Goal: Information Seeking & Learning: Learn about a topic

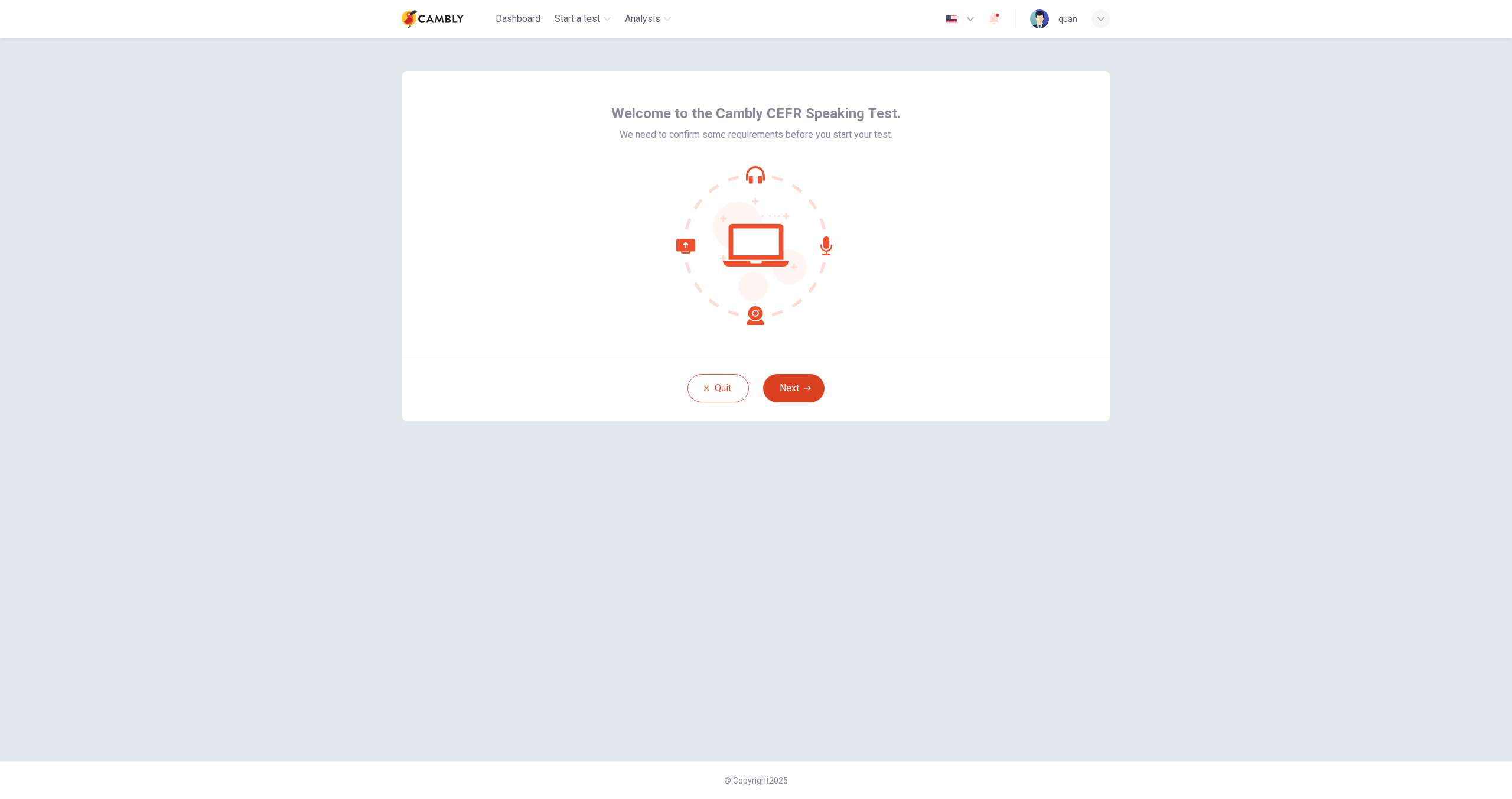
click at [797, 377] on button "Next" at bounding box center [794, 387] width 62 height 28
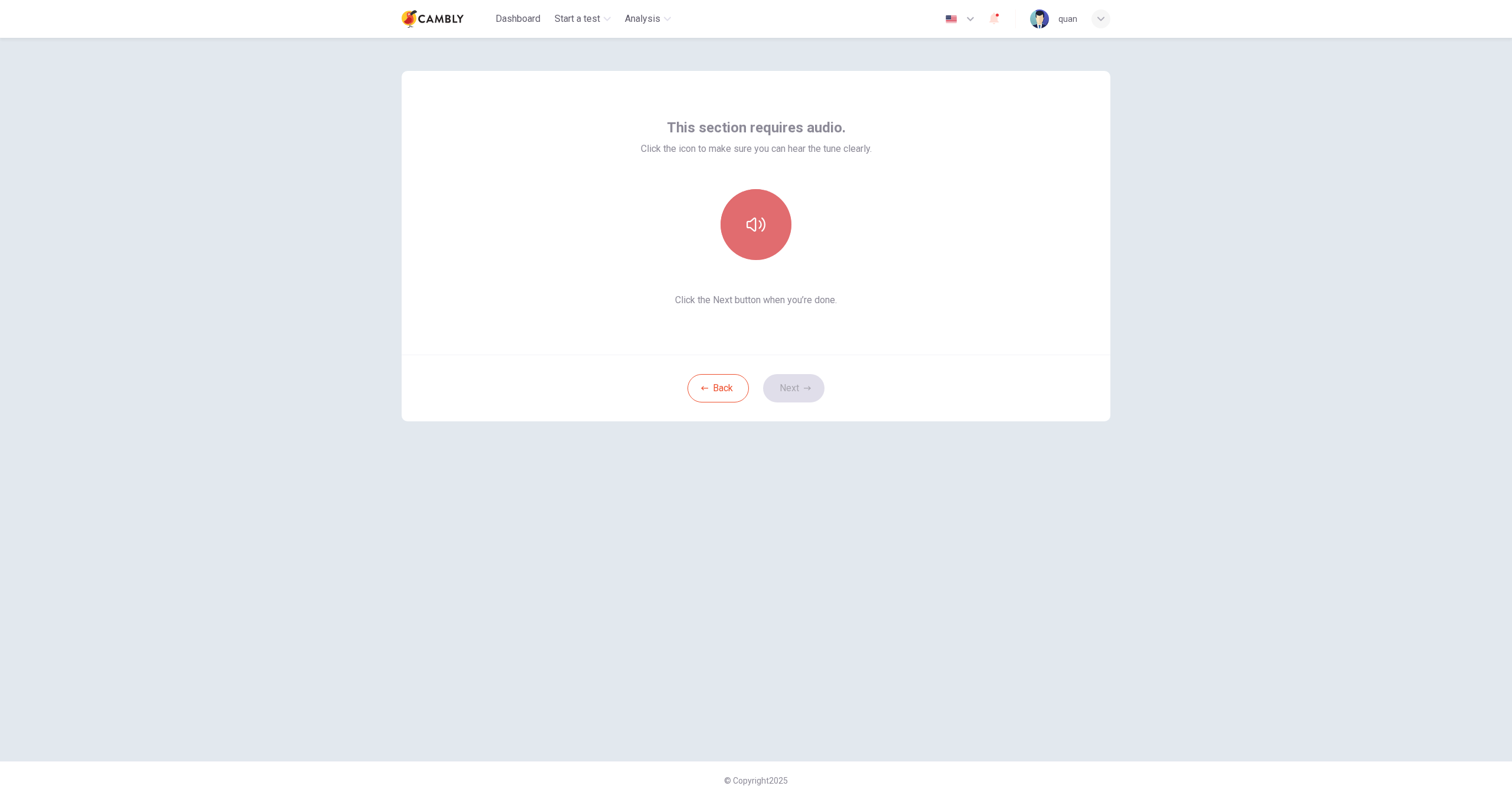
click at [754, 235] on button "button" at bounding box center [756, 225] width 71 height 71
click at [754, 234] on button "button" at bounding box center [756, 225] width 71 height 71
click at [794, 388] on button "Next" at bounding box center [794, 387] width 62 height 28
click at [756, 221] on icon "button" at bounding box center [756, 216] width 19 height 19
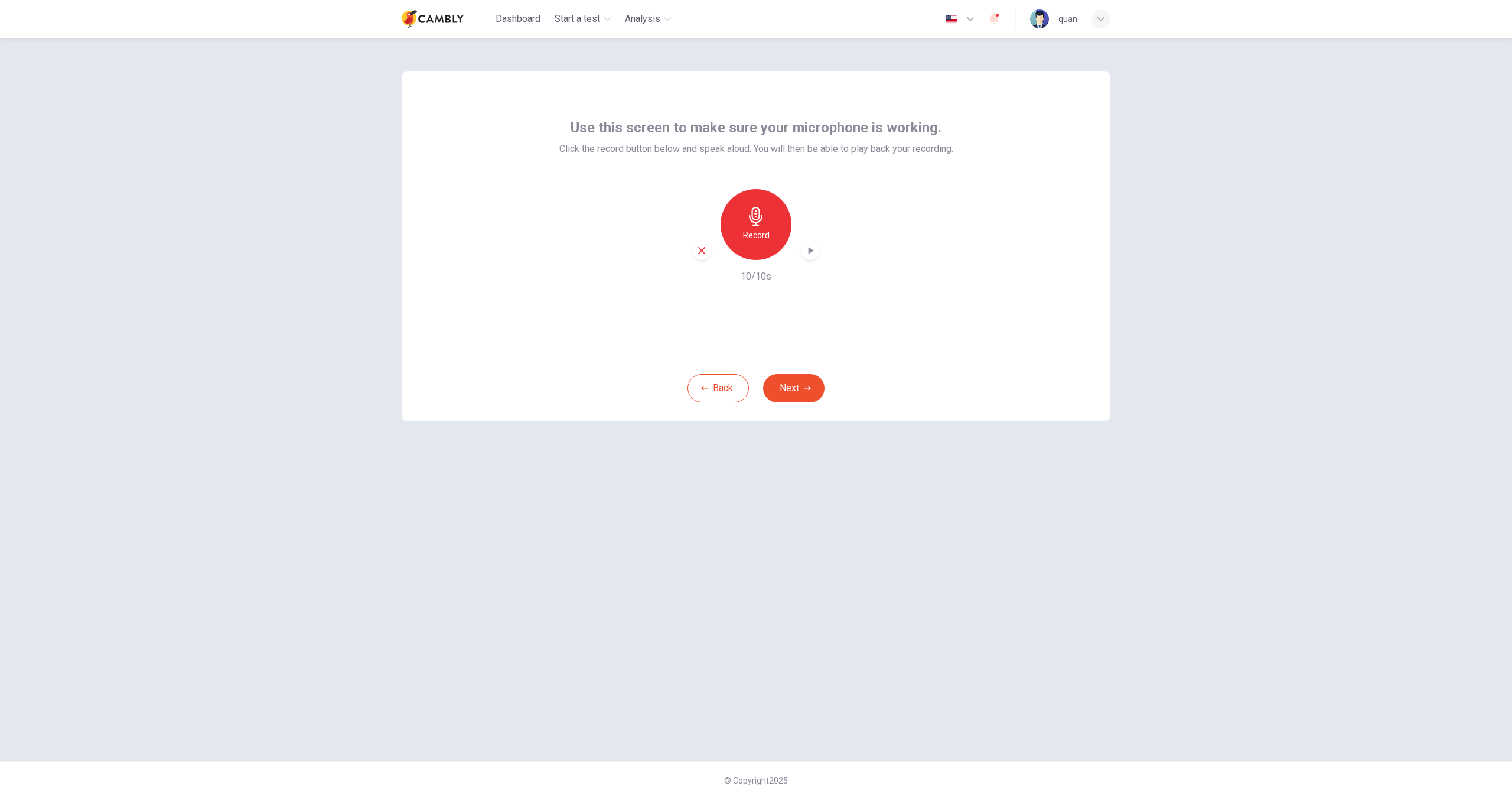
click at [809, 251] on icon "button" at bounding box center [810, 250] width 5 height 7
click at [797, 390] on button "Next" at bounding box center [794, 387] width 62 height 28
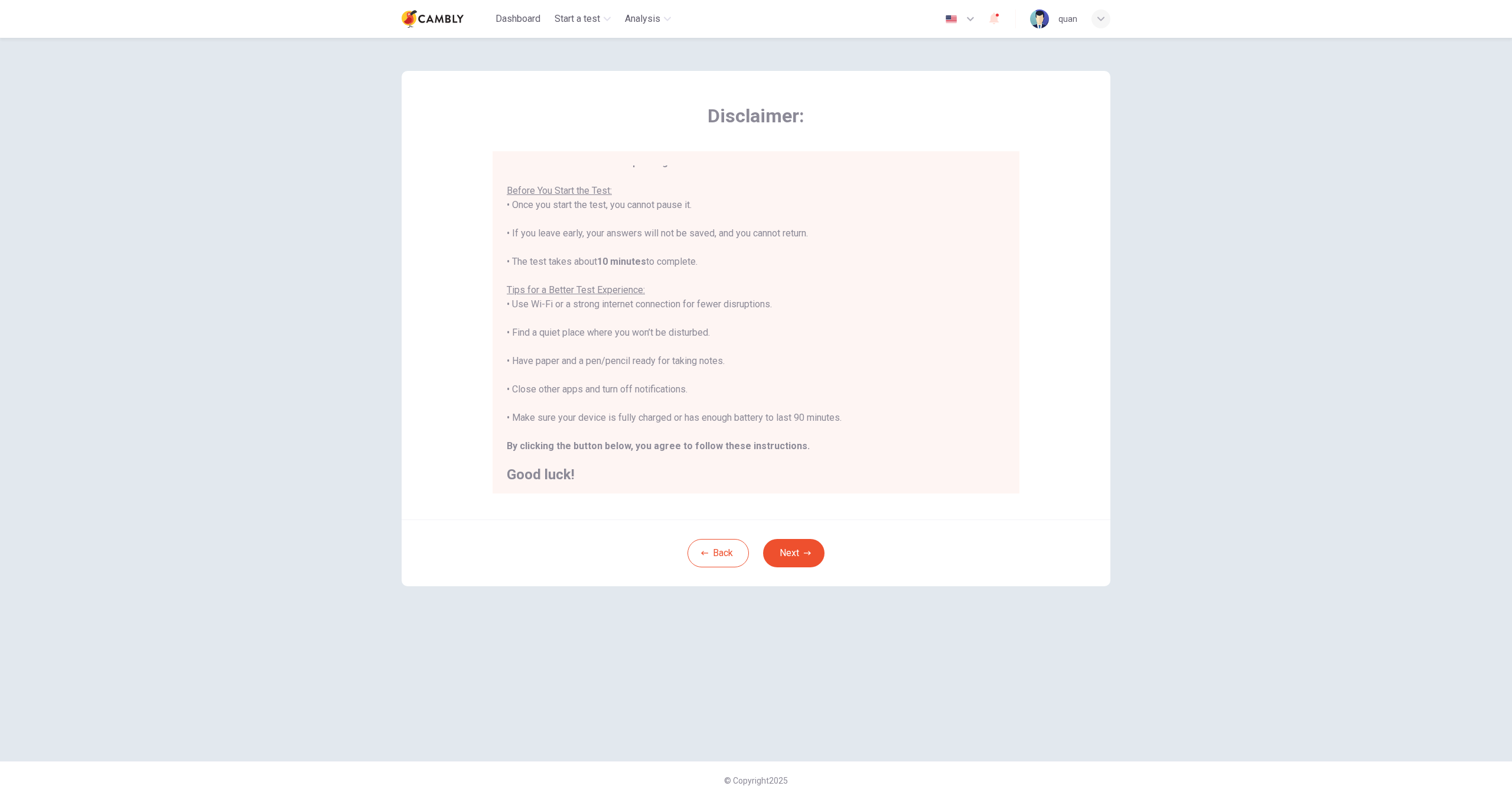
scroll to position [14, 0]
click at [791, 548] on button "Next" at bounding box center [794, 553] width 62 height 28
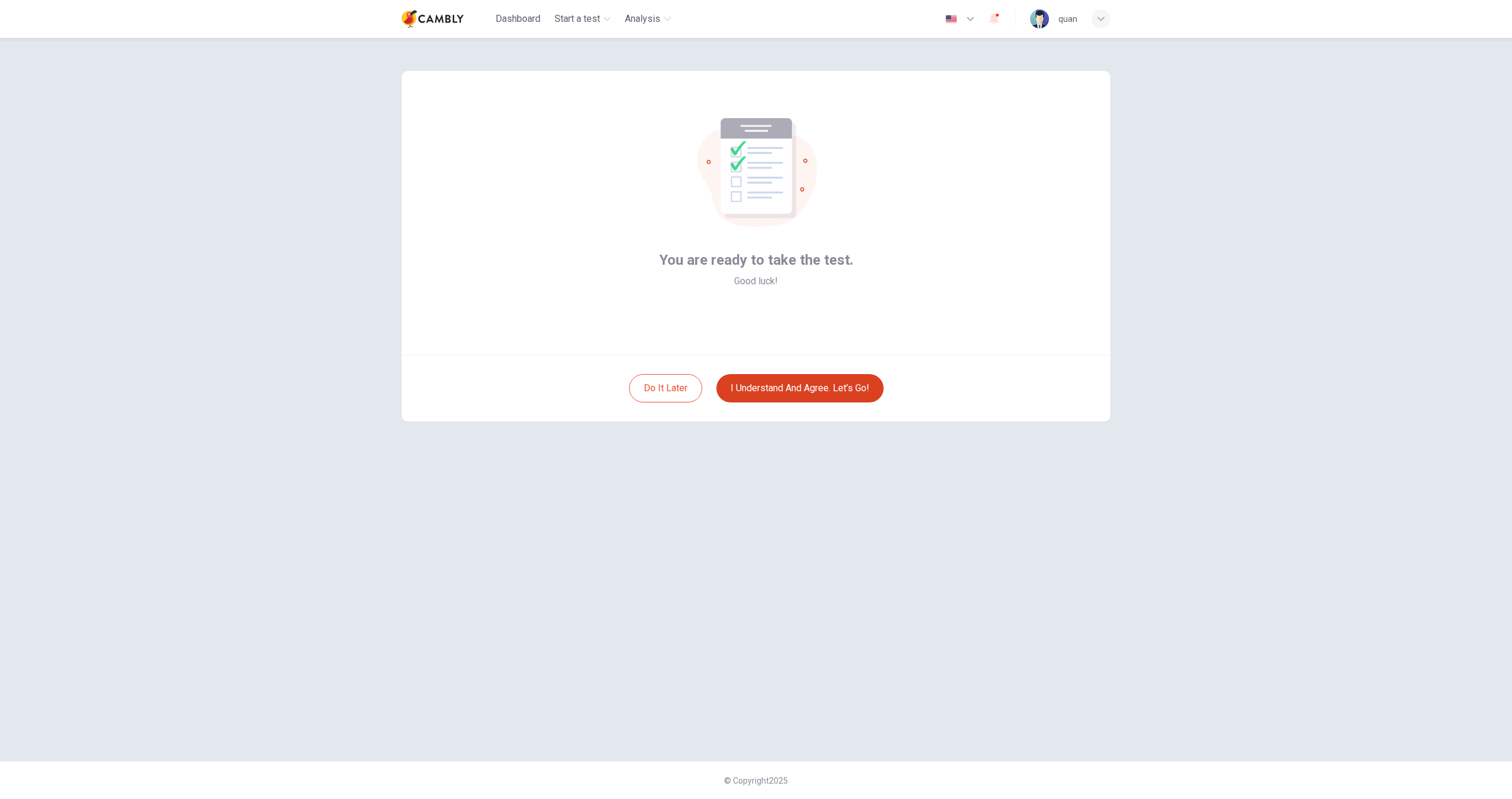
click at [806, 388] on button "I understand and agree. Let’s go!" at bounding box center [800, 387] width 168 height 28
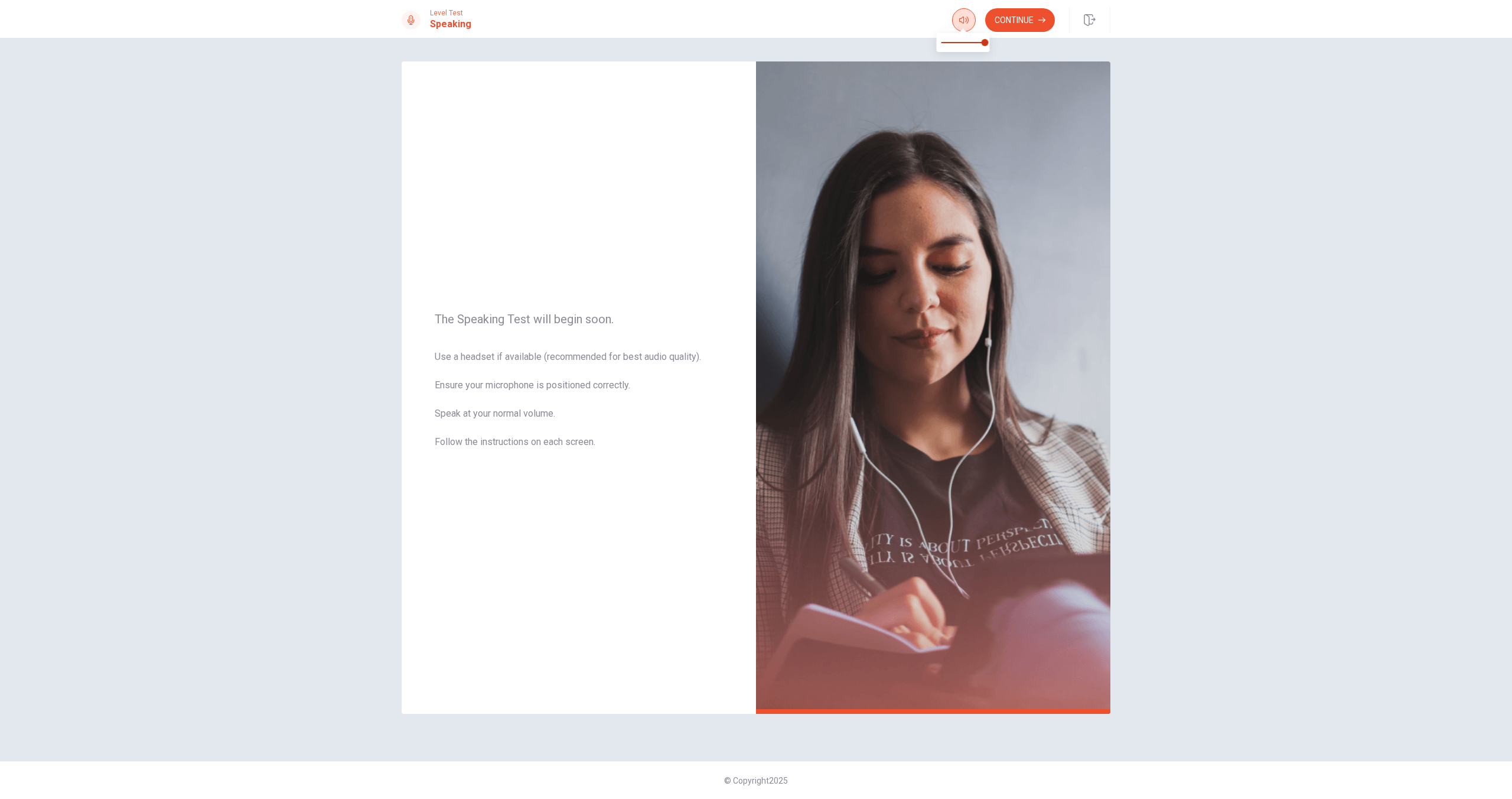
click at [964, 20] on icon "button" at bounding box center [964, 21] width 10 height 10
drag, startPoint x: 981, startPoint y: 42, endPoint x: 968, endPoint y: 44, distance: 13.2
click at [968, 44] on span at bounding box center [966, 42] width 7 height 7
drag, startPoint x: 967, startPoint y: 44, endPoint x: 976, endPoint y: 42, distance: 9.2
click at [975, 42] on span at bounding box center [971, 42] width 7 height 7
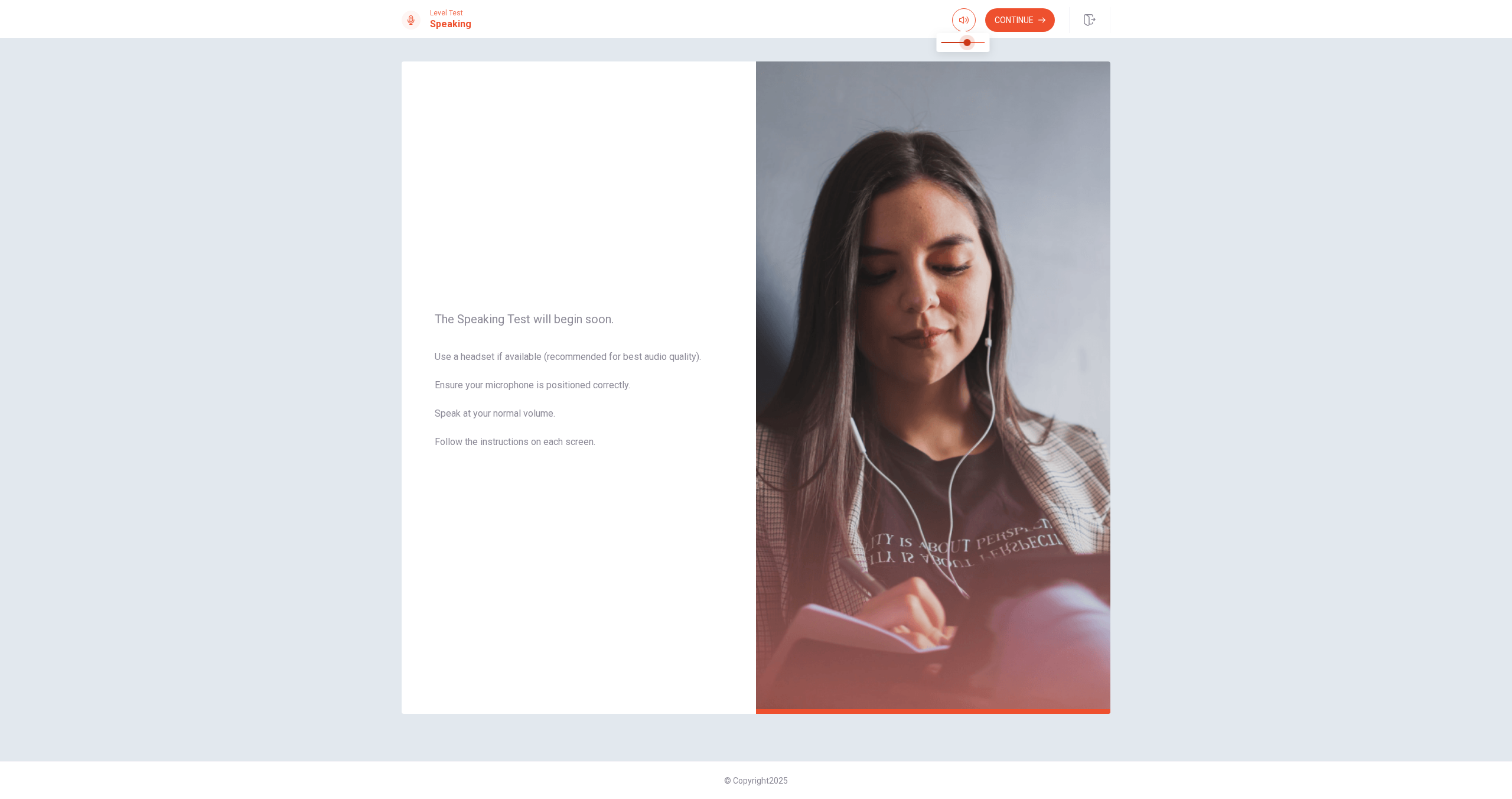
type input "***"
drag, startPoint x: 976, startPoint y: 42, endPoint x: 964, endPoint y: 44, distance: 12.2
click at [964, 44] on span at bounding box center [966, 42] width 7 height 7
click at [1021, 19] on button "Continue" at bounding box center [1019, 20] width 70 height 24
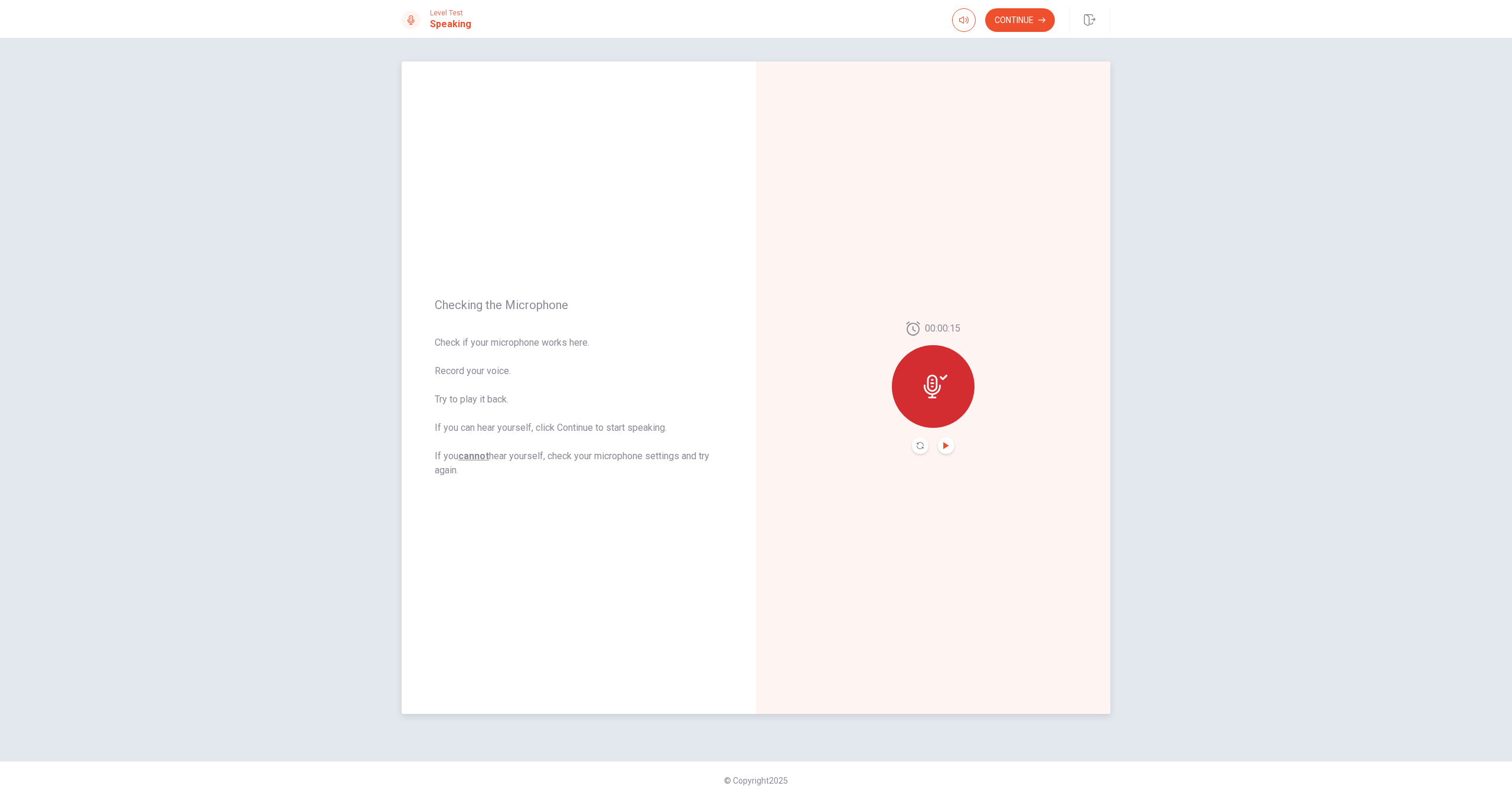
click at [945, 446] on icon "Play Audio" at bounding box center [945, 445] width 5 height 7
click at [1013, 17] on button "Continue" at bounding box center [1019, 20] width 70 height 24
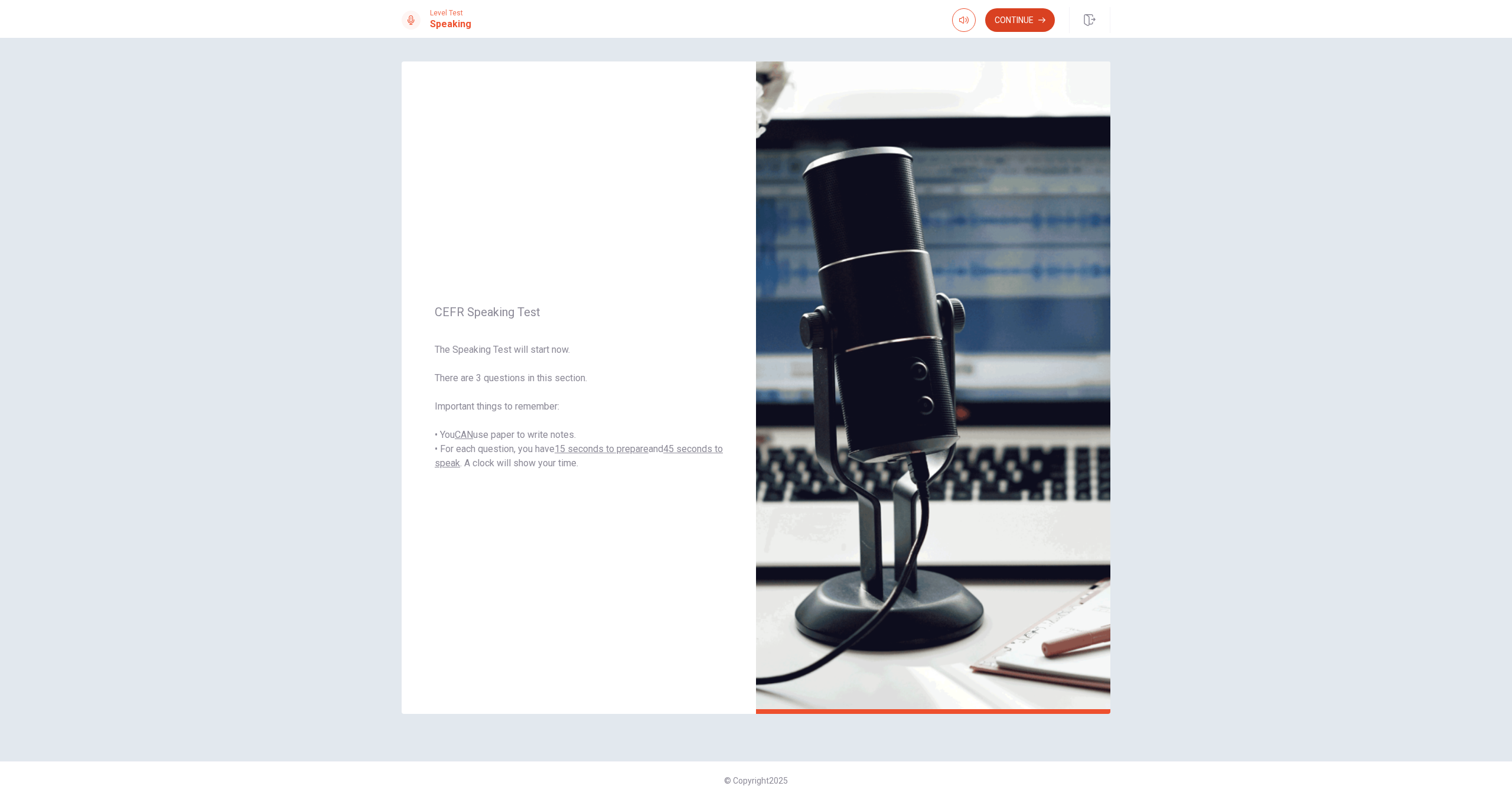
click at [1023, 16] on button "Continue" at bounding box center [1019, 20] width 70 height 24
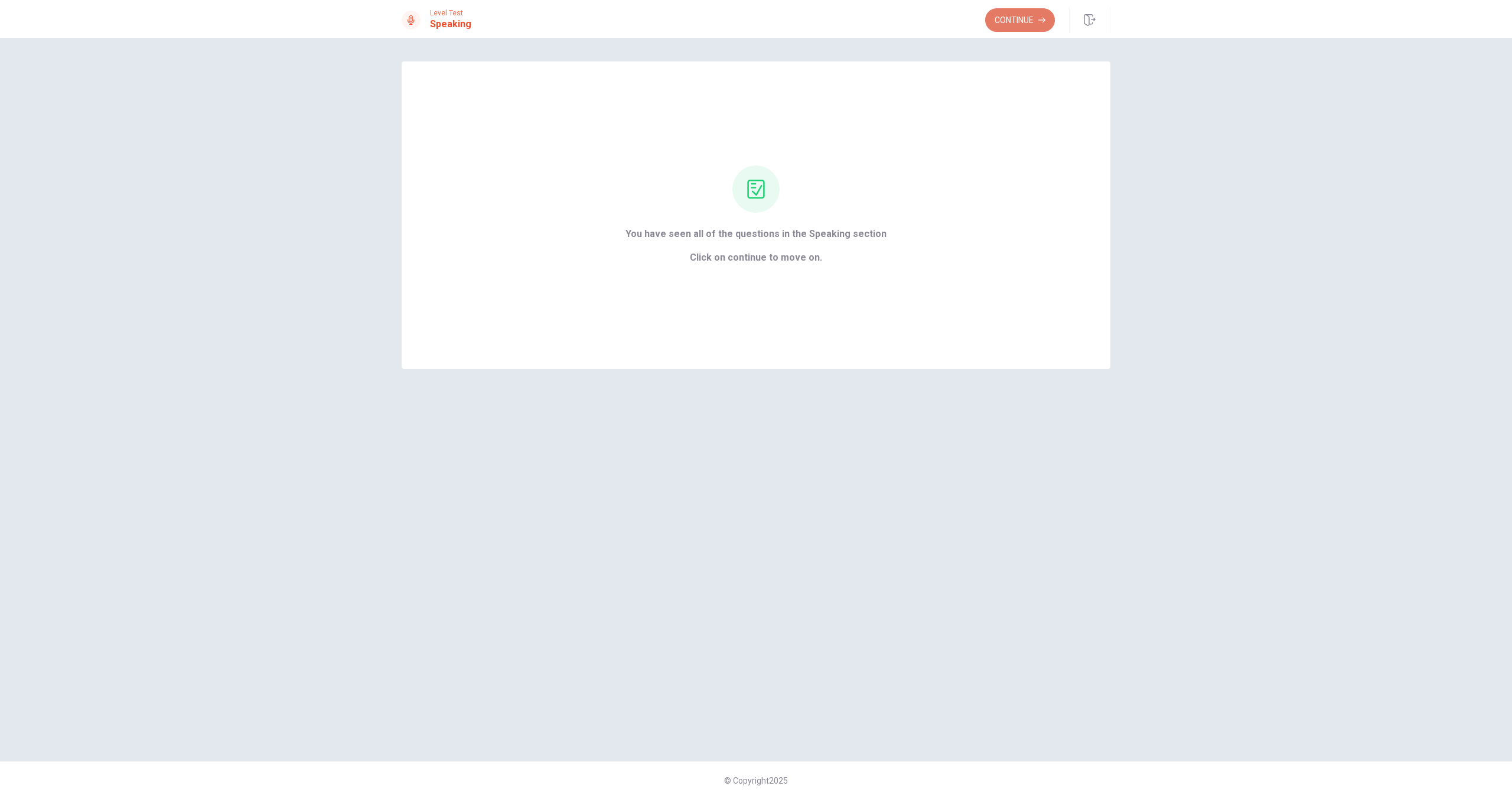
click at [1025, 25] on button "Continue" at bounding box center [1019, 20] width 70 height 24
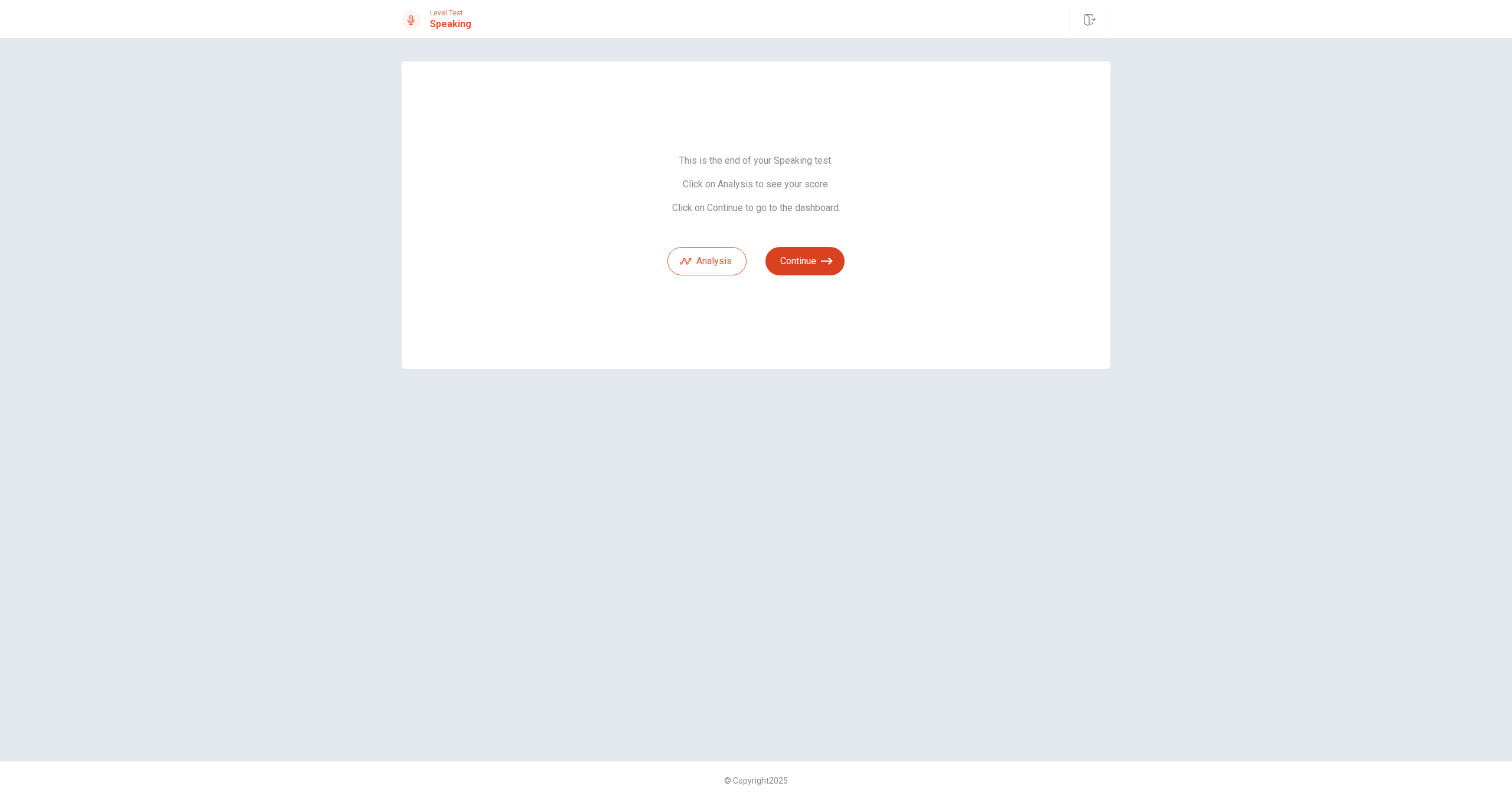
click at [809, 264] on button "Continue" at bounding box center [805, 261] width 79 height 28
